Goal: Task Accomplishment & Management: Manage account settings

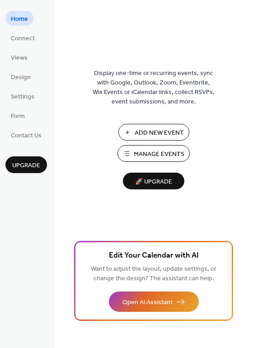
click at [162, 156] on span "Manage Events" at bounding box center [159, 155] width 51 height 10
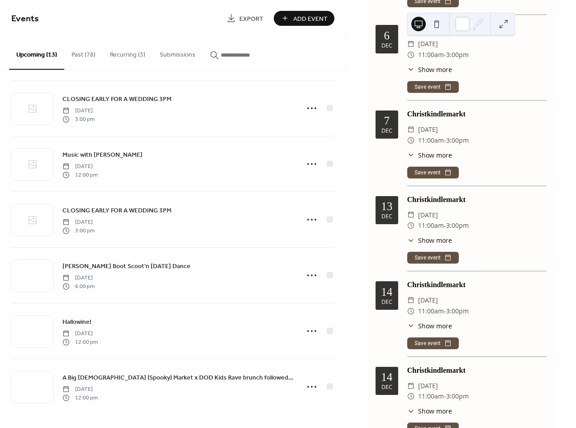
scroll to position [1103, 0]
click at [440, 220] on span "11:00am" at bounding box center [431, 225] width 26 height 11
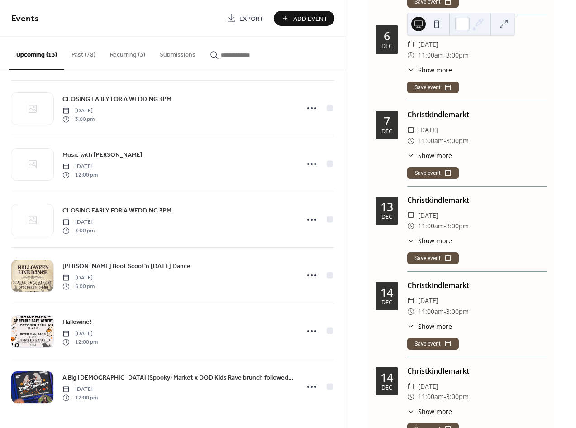
click at [52, 58] on button "Upcoming (13)" at bounding box center [36, 53] width 55 height 33
click at [38, 54] on button "Upcoming (13)" at bounding box center [36, 53] width 55 height 33
click at [138, 54] on button "Recurring (3)" at bounding box center [128, 53] width 50 height 32
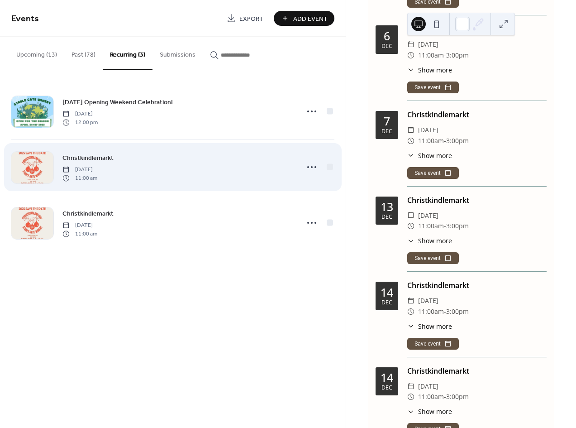
click at [103, 157] on span "Christkindlemarkt" at bounding box center [87, 158] width 51 height 10
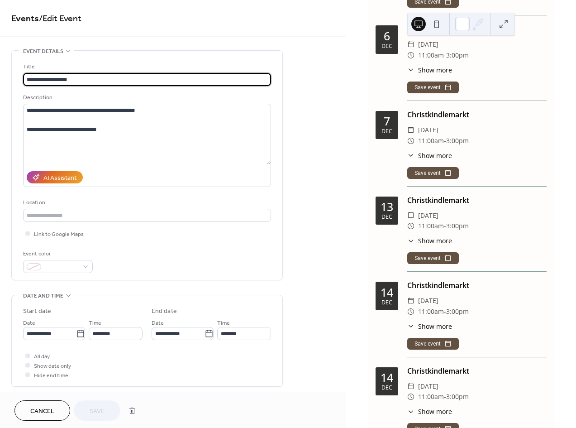
click at [43, 404] on button "Cancel" at bounding box center [42, 410] width 56 height 20
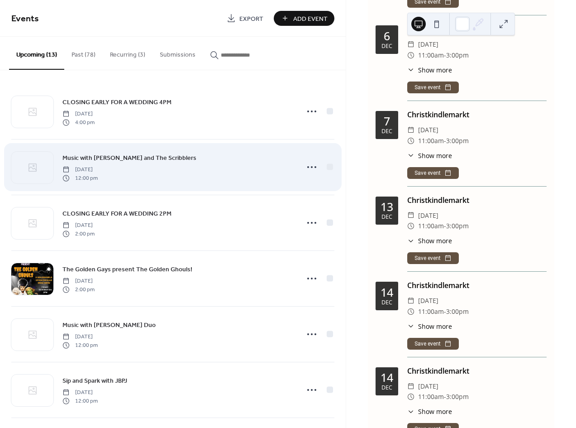
scroll to position [0, 0]
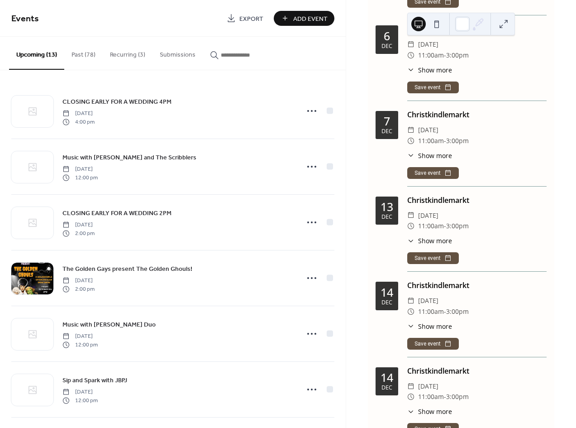
click at [143, 56] on button "Recurring (3)" at bounding box center [128, 53] width 50 height 32
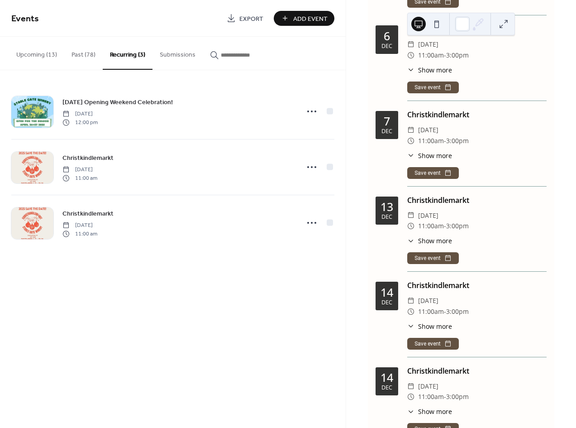
click at [434, 280] on div "Christkindlemarkt ​ [DATE] ​ 11:00am - 3:00pm ​ Show more One of our most antic…" at bounding box center [476, 318] width 139 height 77
